Goal: Task Accomplishment & Management: Manage account settings

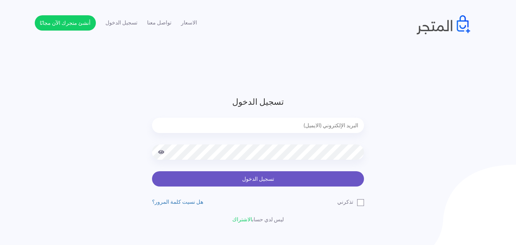
type input "[EMAIL_ADDRESS][DOMAIN_NAME]"
click at [294, 182] on button "تسجيل الدخول" at bounding box center [258, 178] width 212 height 15
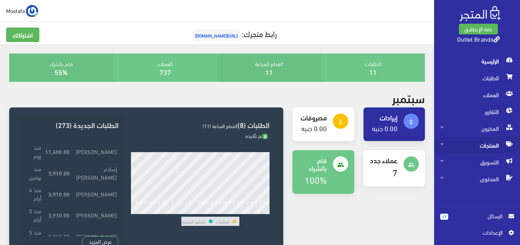
click at [496, 145] on span "المنتجات" at bounding box center [477, 145] width 74 height 17
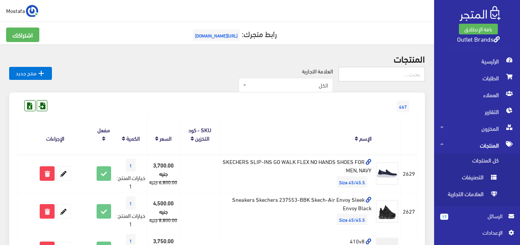
click at [401, 76] on input "text" at bounding box center [381, 74] width 86 height 14
type input "mt410co8"
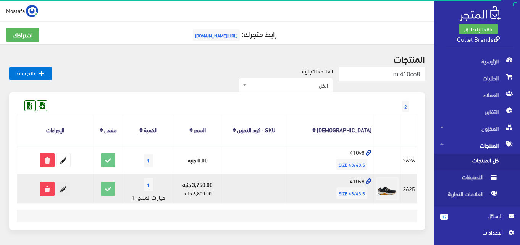
click at [65, 190] on icon at bounding box center [63, 189] width 14 height 14
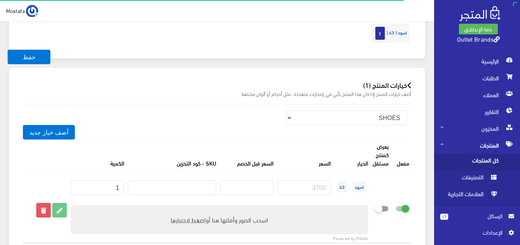
scroll to position [650, 0]
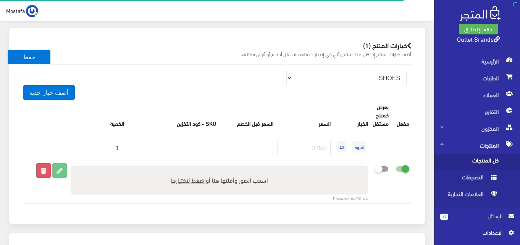
click at [44, 168] on icon at bounding box center [44, 170] width 14 height 14
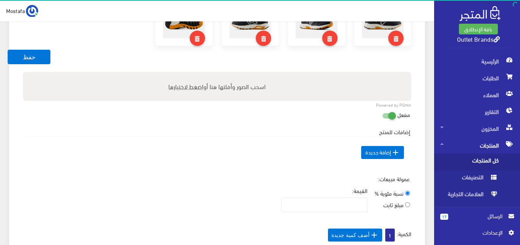
scroll to position [304, 0]
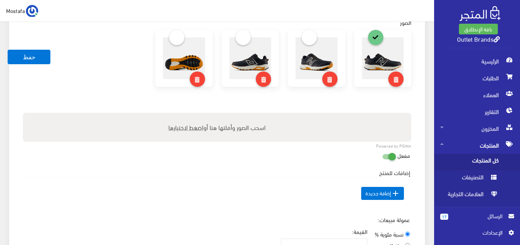
click at [382, 154] on icon at bounding box center [382, 156] width 0 height 7
click at [382, 154] on input "checkbox" at bounding box center [375, 155] width 14 height 8
checkbox input "false"
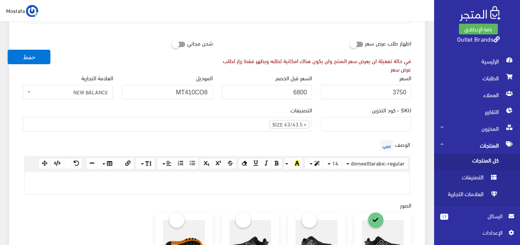
scroll to position [121, 0]
click at [306, 126] on span "×" at bounding box center [304, 125] width 3 height 8
select select
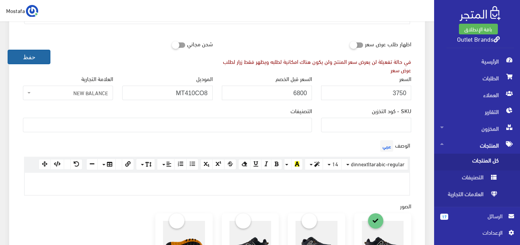
click at [34, 58] on button "حفظ" at bounding box center [29, 57] width 43 height 14
